Goal: Find contact information: Find contact information

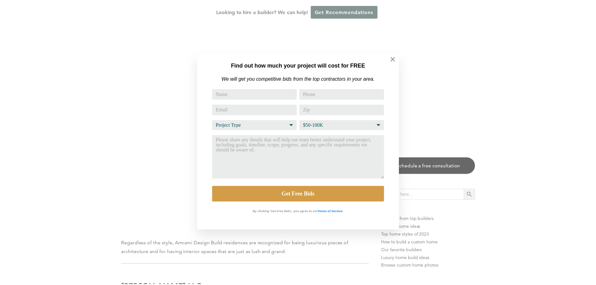
scroll to position [3496, 0]
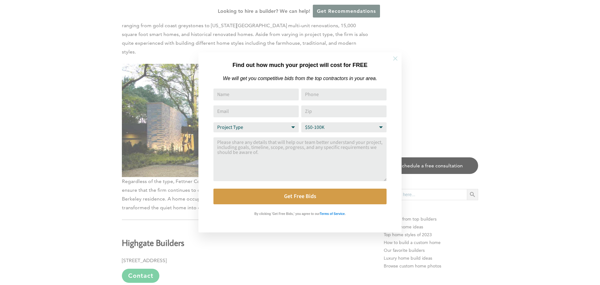
click at [397, 58] on icon at bounding box center [395, 58] width 7 height 7
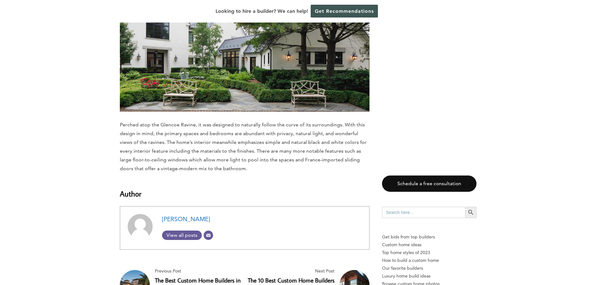
scroll to position [4835, 0]
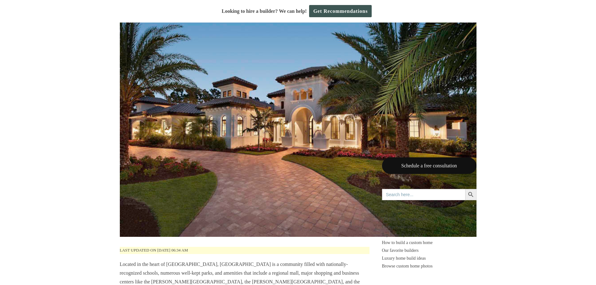
scroll to position [188, 0]
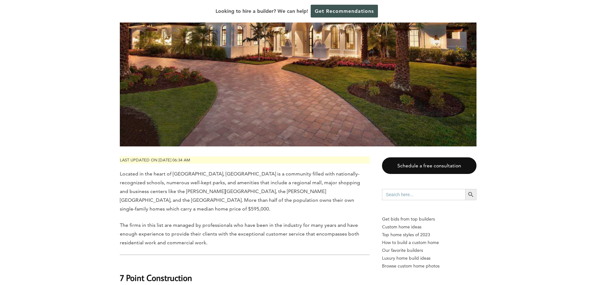
click at [243, 91] on img at bounding box center [298, 27] width 356 height 238
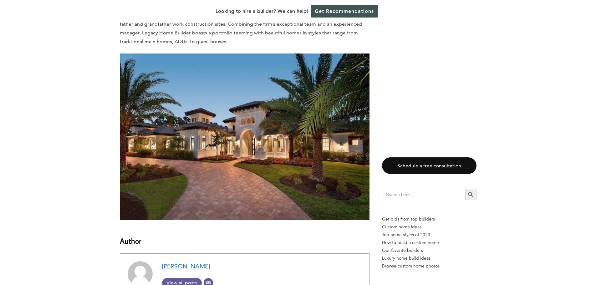
scroll to position [1626, 0]
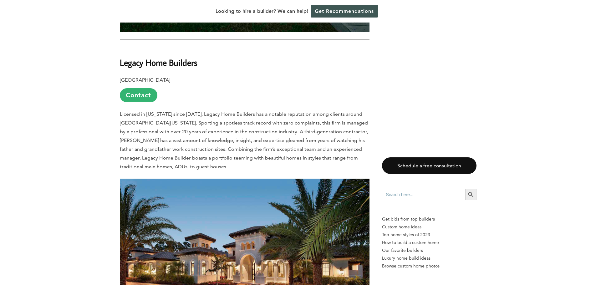
click at [152, 57] on b "Legacy Home Builders" at bounding box center [159, 62] width 78 height 11
click at [130, 88] on link "Contact" at bounding box center [139, 95] width 38 height 14
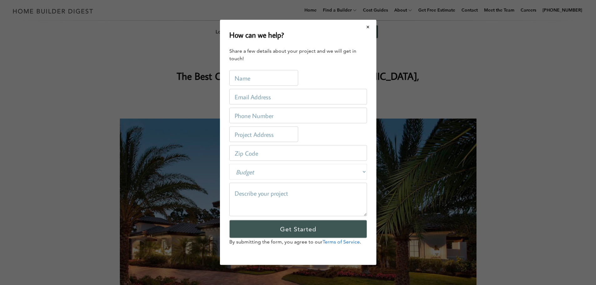
scroll to position [0, 0]
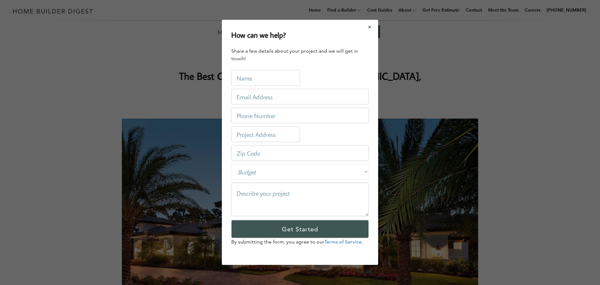
click at [371, 28] on button "Close modal" at bounding box center [370, 26] width 17 height 13
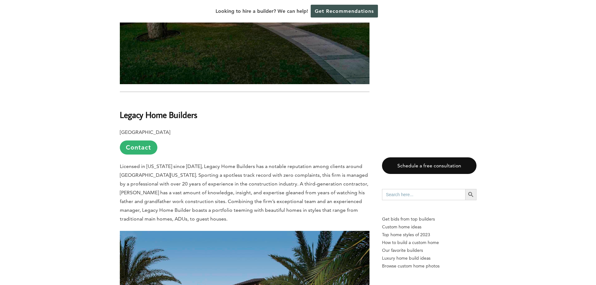
scroll to position [1571, 0]
